Goal: Transaction & Acquisition: Purchase product/service

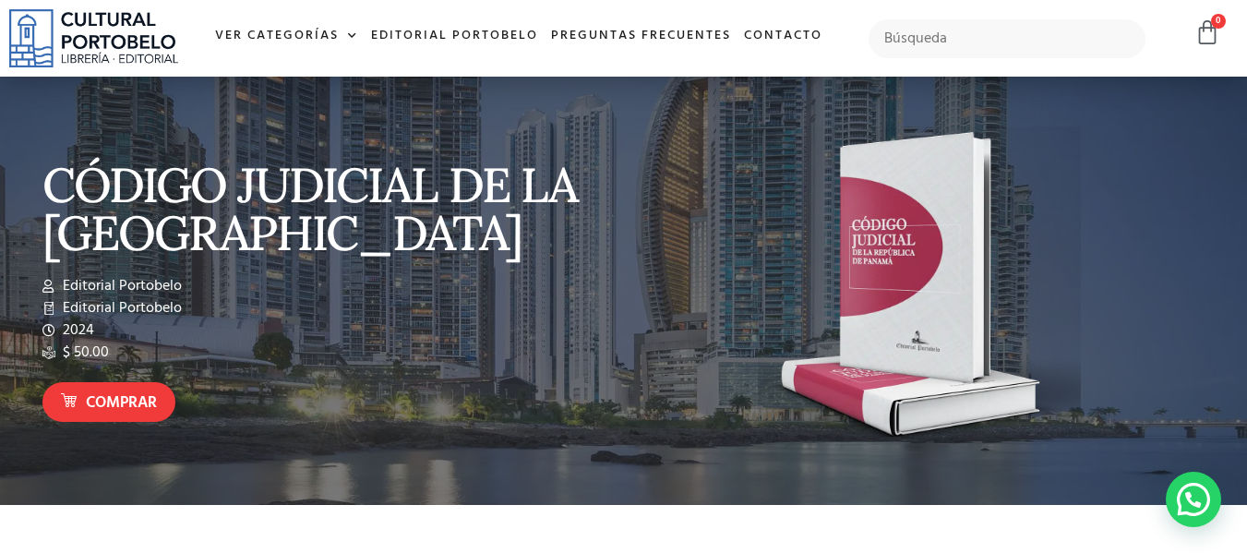
click at [113, 18] on img at bounding box center [93, 38] width 169 height 58
click at [790, 30] on link "Contacto" at bounding box center [782, 37] width 91 height 40
click at [932, 40] on input "text" at bounding box center [1007, 38] width 278 height 39
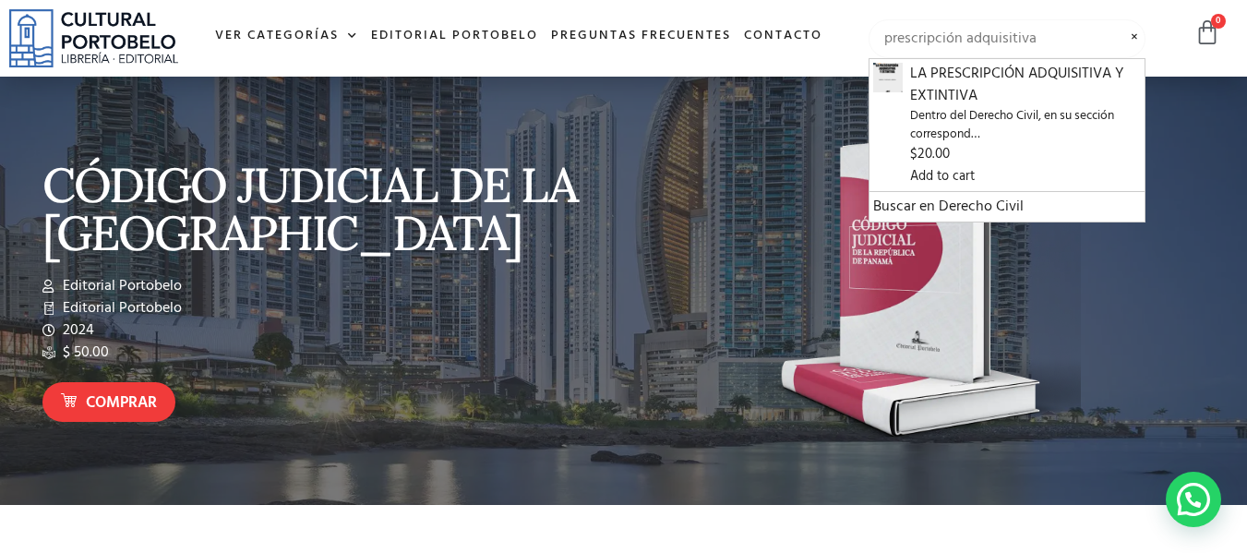
click at [1050, 32] on input "prescripción adquisitiva" at bounding box center [1007, 38] width 278 height 39
click at [1108, 36] on input "prescripción adquisitiva" at bounding box center [1007, 38] width 278 height 39
type input "prescripción adquisitiva"
